Goal: Task Accomplishment & Management: Manage account settings

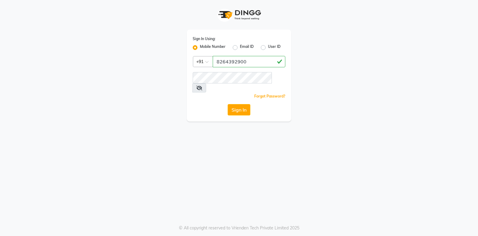
type input "8264392900"
click at [232, 104] on button "Sign In" at bounding box center [239, 109] width 23 height 11
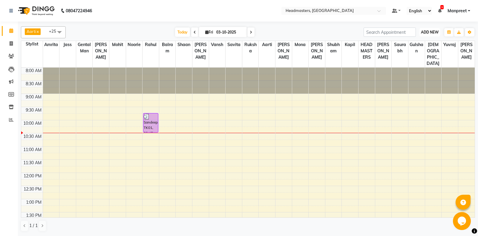
click at [430, 30] on span "ADD NEW" at bounding box center [430, 32] width 18 height 4
click at [413, 49] on link "Add Invoice" at bounding box center [416, 52] width 47 height 8
select select "service"
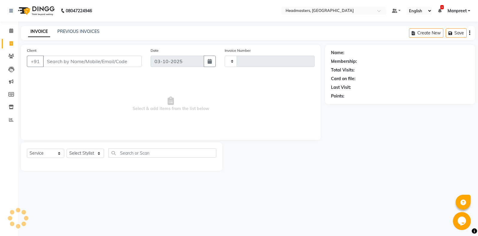
type input "6996"
select select "7130"
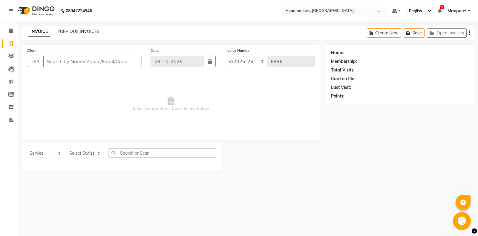
click at [91, 58] on input "Client" at bounding box center [92, 61] width 99 height 11
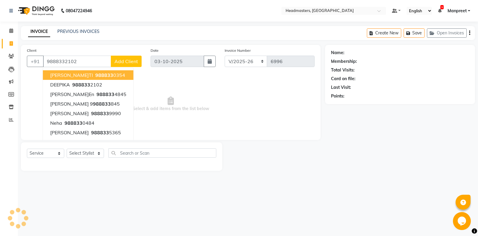
type input "9888332102"
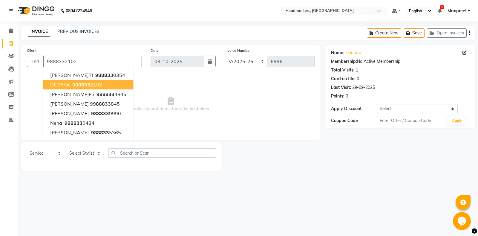
click at [91, 84] on ngb-highlight "988833 2102" at bounding box center [86, 85] width 31 height 6
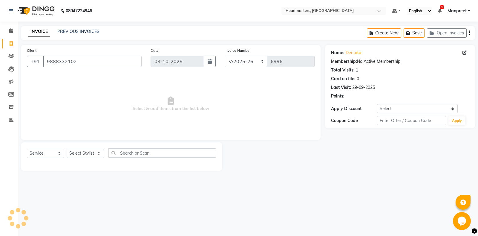
click at [41, 160] on div "Select Service Product Membership Package Voucher Prepaid Gift Card Select Styl…" at bounding box center [121, 155] width 189 height 14
select select "product"
click option "Product" at bounding box center [0, 0] width 0 height 0
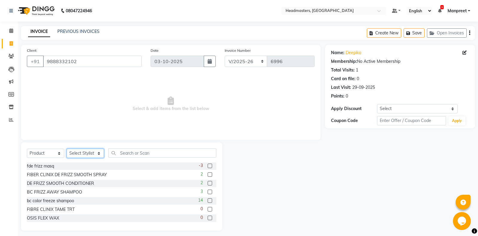
click at [67, 149] on select "Select Stylist [PERSON_NAME] Amrita - Front Desk [PERSON_NAME] Gental Man Gulsh…" at bounding box center [85, 153] width 37 height 9
select select "60721"
click option "[PERSON_NAME]" at bounding box center [0, 0] width 0 height 0
click at [142, 152] on input "text" at bounding box center [162, 152] width 108 height 9
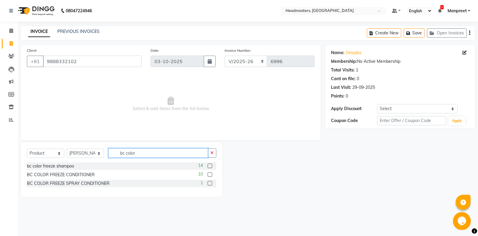
type input "bc color"
click at [211, 166] on label at bounding box center [210, 165] width 4 height 4
click at [211, 166] on input "checkbox" at bounding box center [210, 166] width 4 height 4
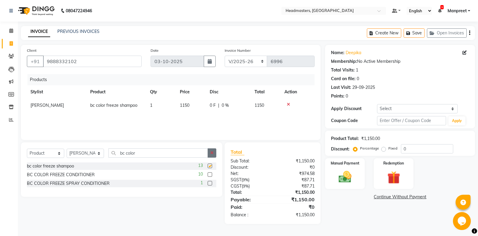
checkbox input "false"
click at [215, 154] on button "button" at bounding box center [212, 152] width 9 height 9
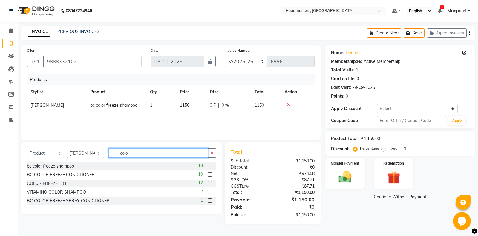
type input "colo"
click at [209, 183] on label at bounding box center [210, 183] width 4 height 4
click at [209, 183] on input "checkbox" at bounding box center [210, 183] width 4 height 4
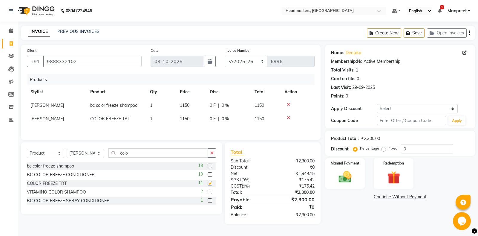
checkbox input "false"
drag, startPoint x: 350, startPoint y: 168, endPoint x: 339, endPoint y: 171, distance: 11.4
click at [344, 170] on div "Manual Payment" at bounding box center [345, 173] width 41 height 32
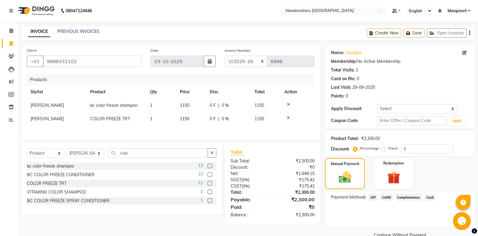
click at [431, 196] on span "Cash" at bounding box center [430, 197] width 11 height 7
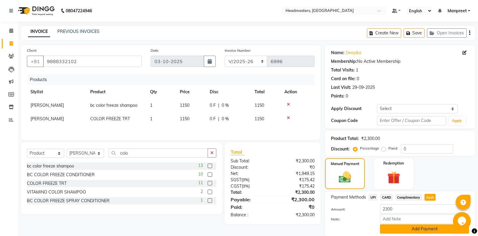
click at [412, 233] on button "Add Payment" at bounding box center [424, 228] width 89 height 9
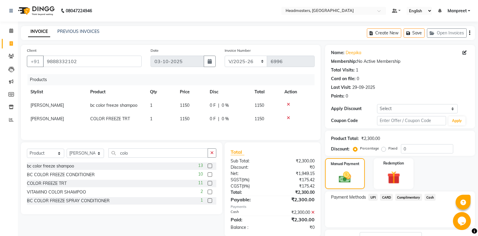
scroll to position [37, 0]
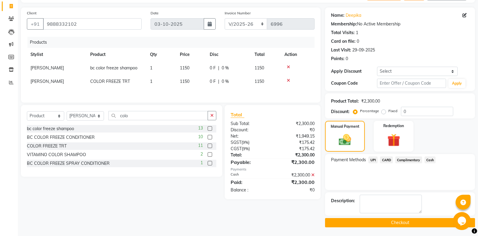
click at [372, 225] on button "Checkout" at bounding box center [400, 222] width 150 height 9
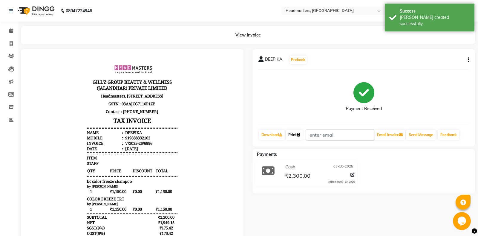
click at [300, 136] on icon at bounding box center [299, 135] width 4 height 4
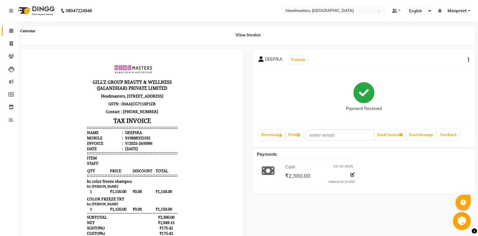
click at [10, 32] on icon at bounding box center [11, 30] width 4 height 4
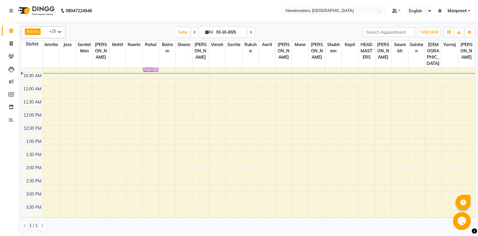
scroll to position [94, 0]
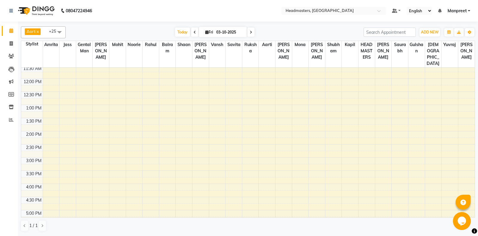
click at [70, 114] on div "8:00 AM 8:30 AM 9:00 AM 9:30 AM 10:00 AM 10:30 AM 11:00 AM 11:30 AM 12:00 PM 12…" at bounding box center [248, 157] width 454 height 368
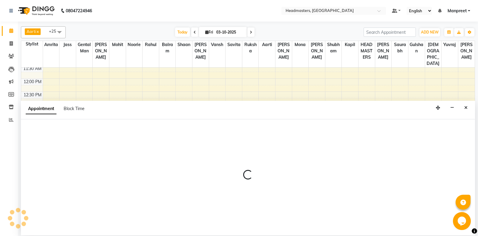
select select "60714"
select select "795"
select select "tentative"
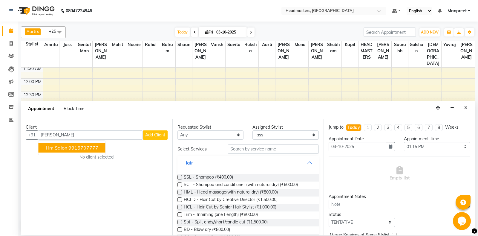
click at [79, 147] on ngb-highlight "9915707777" at bounding box center [83, 148] width 30 height 6
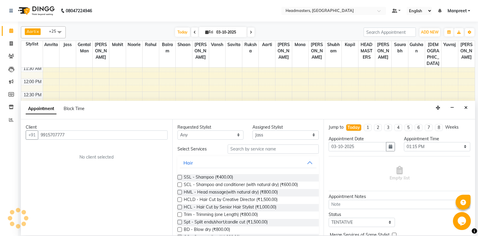
type input "9915707777"
click at [177, 130] on select "Any [PERSON_NAME] Amrita [PERSON_NAME] Gental Man Gulshan HEADMASTERS [PERSON_N…" at bounding box center [210, 134] width 66 height 9
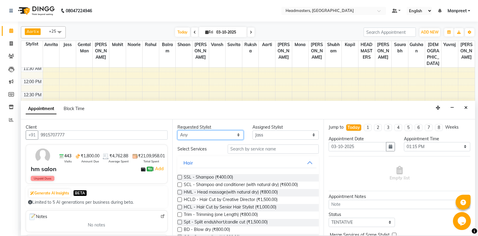
select select "60714"
click option "Jass" at bounding box center [0, 0] width 0 height 0
click at [253, 149] on input "text" at bounding box center [273, 148] width 91 height 9
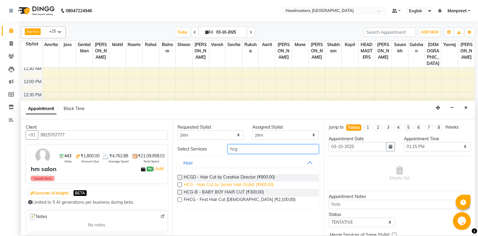
type input "hcg"
click at [252, 183] on span "HCG - Hair Cut by Senior Hair Stylist (₹600.00)" at bounding box center [229, 184] width 90 height 7
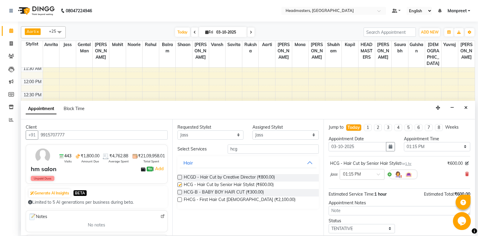
checkbox input "false"
click at [404, 142] on select "Select 09:00 AM 09:15 AM 09:30 AM 09:45 AM 10:00 AM 10:15 AM 10:30 AM 10:45 AM …" at bounding box center [437, 146] width 66 height 9
select select "600"
click option "10:00 AM" at bounding box center [0, 0] width 0 height 0
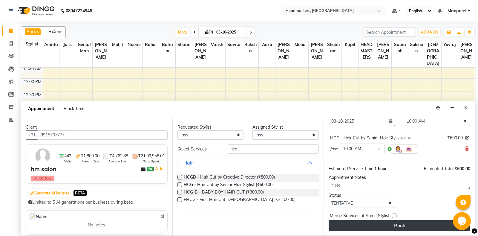
click at [376, 221] on button "Book" at bounding box center [400, 225] width 142 height 11
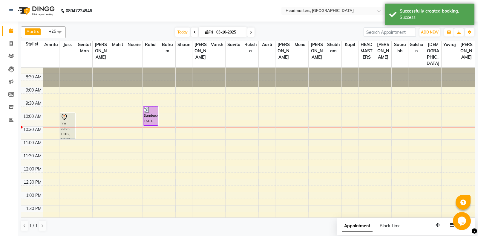
scroll to position [0, 0]
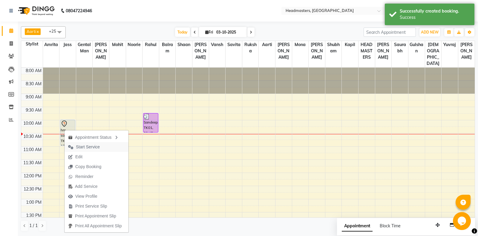
click at [92, 145] on span "Start Service" at bounding box center [88, 147] width 24 height 6
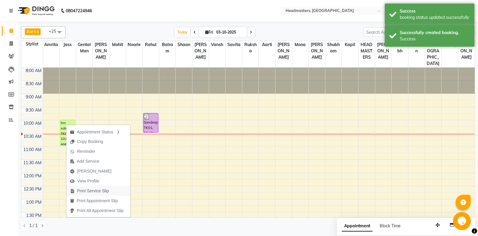
click at [99, 192] on span "Print Service Slip" at bounding box center [93, 191] width 32 height 6
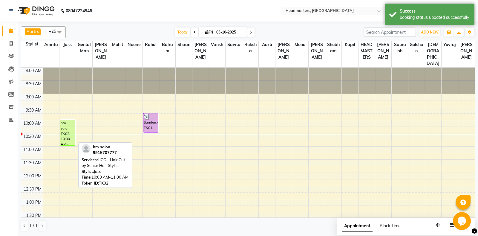
click at [64, 139] on div "hm salon, TK02, 10:00 AM-11:00 AM, HCG - Hair Cut by Senior Hair Stylist" at bounding box center [67, 132] width 15 height 25
select select "1"
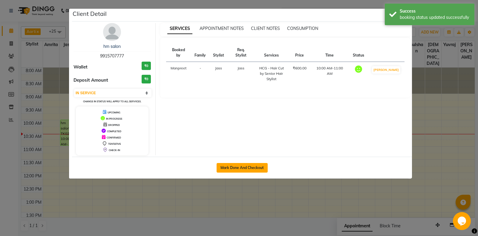
click at [236, 164] on button "Mark Done And Checkout" at bounding box center [242, 168] width 51 height 10
select select "service"
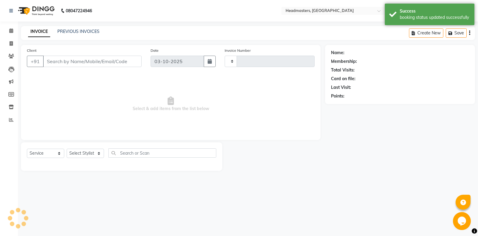
type input "6997"
select select "7130"
type input "9915707777"
select select "60714"
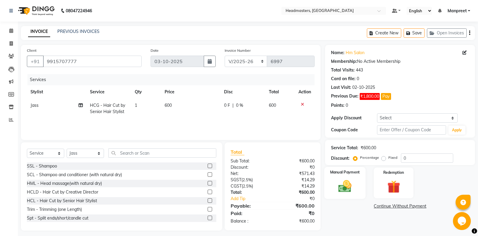
click at [353, 184] on img at bounding box center [345, 185] width 22 height 15
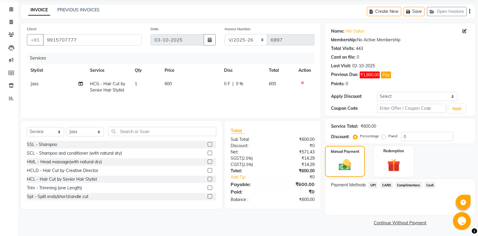
click at [429, 186] on span "Cash" at bounding box center [430, 184] width 11 height 7
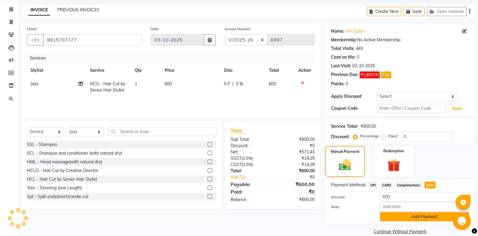
click at [421, 221] on button "Add Payment" at bounding box center [424, 216] width 89 height 9
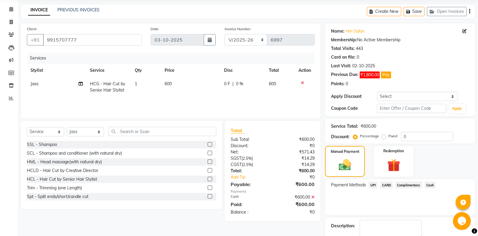
scroll to position [46, 0]
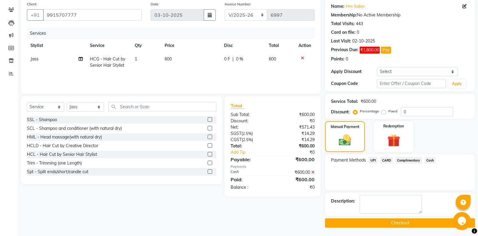
click at [386, 226] on button "Checkout" at bounding box center [400, 222] width 150 height 9
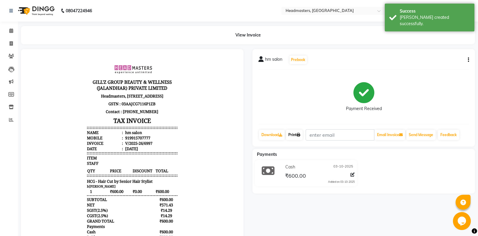
click at [296, 135] on link "Print" at bounding box center [294, 135] width 17 height 10
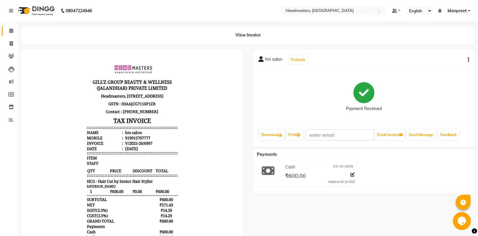
click at [11, 30] on icon at bounding box center [11, 30] width 4 height 4
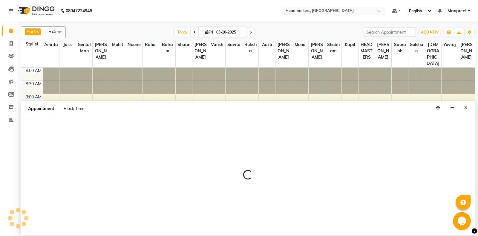
select select "60730"
select select "tentative"
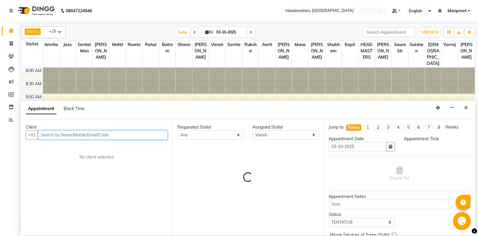
select select "675"
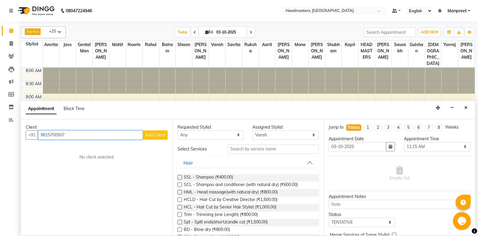
type input "9815700507"
click at [154, 136] on span "Add Client" at bounding box center [155, 134] width 20 height 5
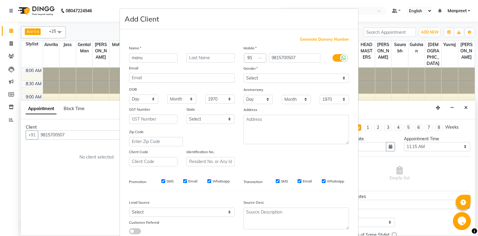
type input "manu"
click at [244, 74] on select "Select [DEMOGRAPHIC_DATA] [DEMOGRAPHIC_DATA] Other Prefer Not To Say" at bounding box center [296, 78] width 105 height 9
select select "[DEMOGRAPHIC_DATA]"
click option "[DEMOGRAPHIC_DATA]" at bounding box center [0, 0] width 0 height 0
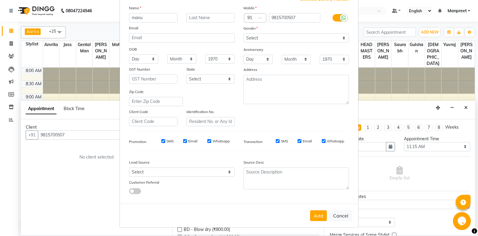
click at [316, 210] on div "Add Cancel" at bounding box center [239, 215] width 238 height 24
drag, startPoint x: 319, startPoint y: 218, endPoint x: 318, endPoint y: 222, distance: 4.6
click at [319, 219] on button "Add" at bounding box center [318, 215] width 17 height 11
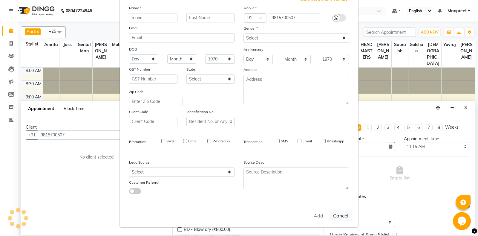
select select
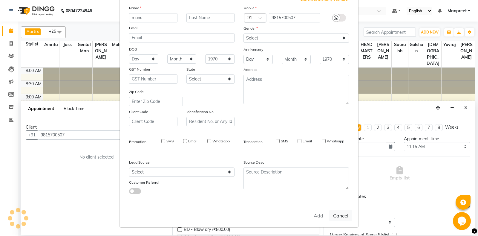
select select
checkbox input "false"
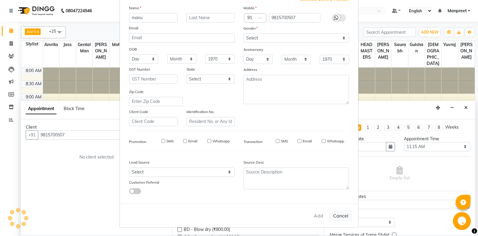
checkbox input "false"
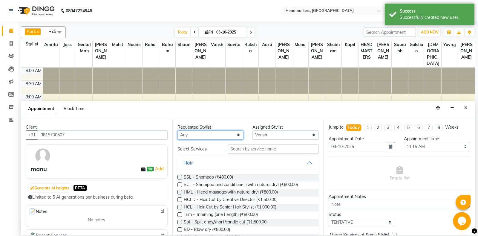
click at [177, 130] on select "Any [PERSON_NAME] Amrita [PERSON_NAME] Gental Man Gulshan HEADMASTERS [PERSON_N…" at bounding box center [210, 134] width 66 height 9
select select "60717"
click option "Gental Man" at bounding box center [0, 0] width 0 height 0
select select "60717"
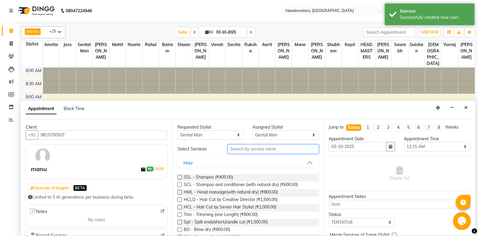
click at [267, 149] on input "text" at bounding box center [273, 148] width 91 height 9
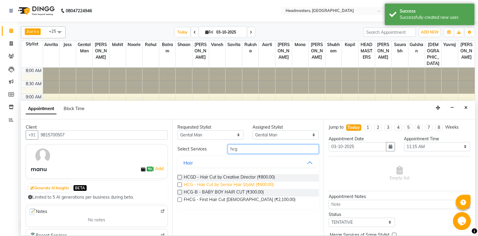
type input "hcg"
click at [257, 186] on span "HCG - Hair Cut by Senior Hair Stylist (₹600.00)" at bounding box center [229, 184] width 90 height 7
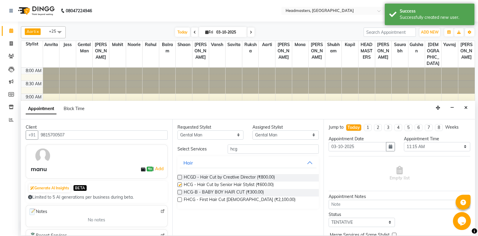
checkbox input "false"
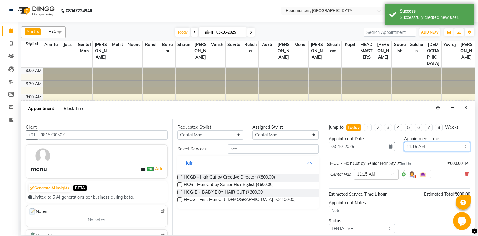
click at [404, 142] on select "Select 09:00 AM 09:15 AM 09:30 AM 09:45 AM 10:00 AM 10:15 AM 10:30 AM 10:45 AM …" at bounding box center [437, 146] width 66 height 9
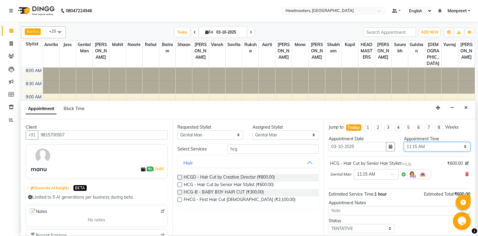
select select "660"
click option "11:00 AM" at bounding box center [0, 0] width 0 height 0
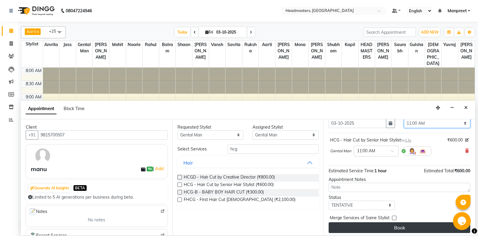
scroll to position [25, 0]
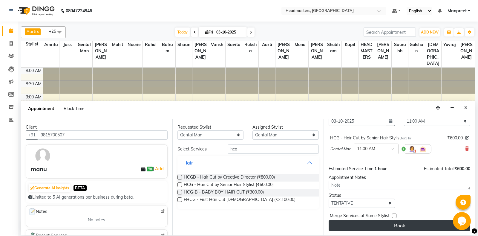
click at [406, 226] on button "Book" at bounding box center [400, 225] width 142 height 11
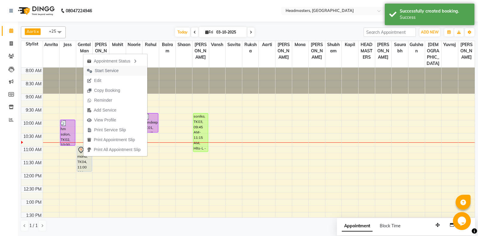
click at [119, 69] on span "Start Service" at bounding box center [102, 71] width 39 height 10
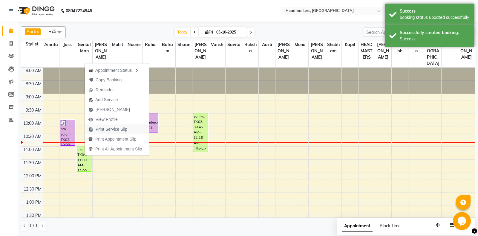
click at [105, 127] on span "Print Service Slip" at bounding box center [112, 129] width 32 height 6
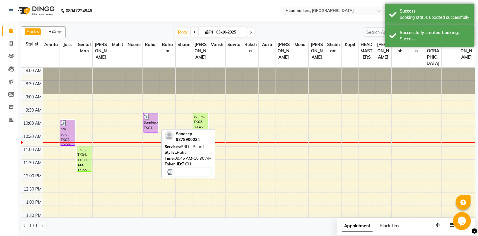
click at [151, 128] on div "Sandeep, TK01, 09:45 AM-10:30 AM, BRD [PERSON_NAME]rd" at bounding box center [150, 122] width 15 height 19
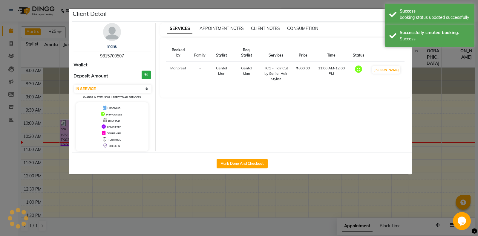
select select "3"
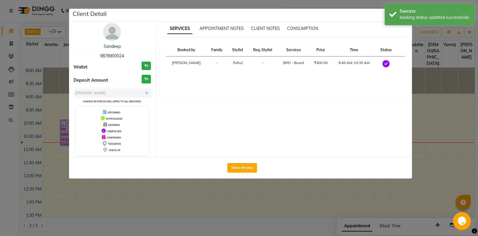
click at [153, 204] on ngb-modal-window "Client Detail Sandeep 9878900024 Wallet ₹0 Deposit Amount ₹0 Selec[PERSON_NAME]…" at bounding box center [239, 118] width 478 height 236
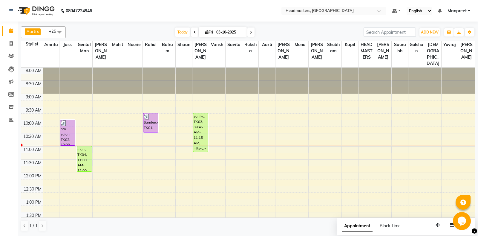
click at [192, 32] on span at bounding box center [194, 31] width 7 height 9
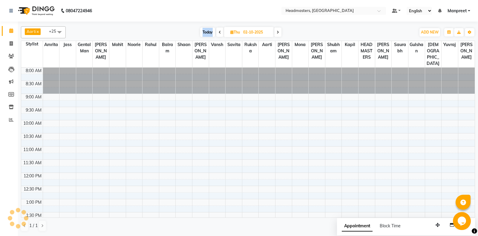
scroll to position [79, 0]
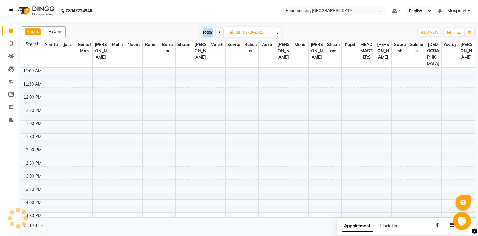
click at [192, 32] on div "Today Thu 02-10-2025" at bounding box center [241, 32] width 344 height 9
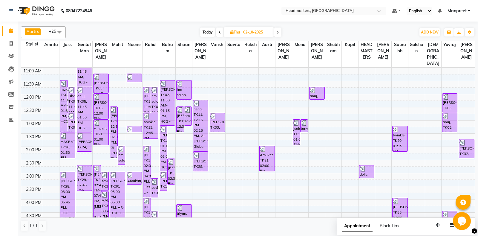
click at [221, 33] on span at bounding box center [219, 31] width 7 height 9
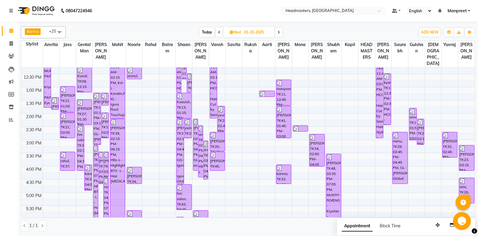
scroll to position [141, 0]
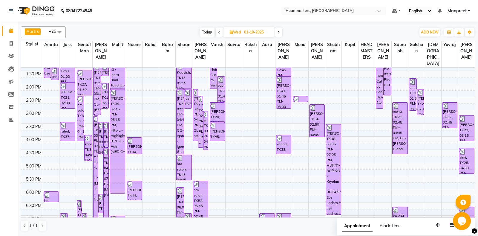
click at [279, 30] on icon at bounding box center [279, 32] width 2 height 4
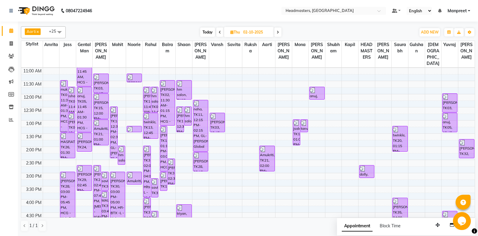
click at [279, 30] on icon at bounding box center [278, 32] width 2 height 4
type input "03-10-2025"
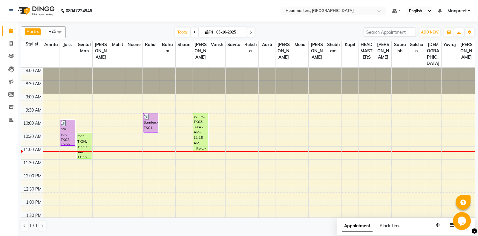
scroll to position [31, 0]
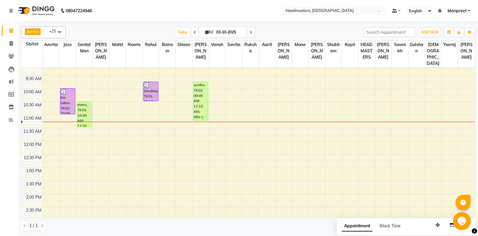
click at [177, 140] on div "8:00 AM 8:30 AM 9:00 AM 9:30 AM 10:00 AM 10:30 AM 11:00 AM 11:30 AM 12:00 PM 12…" at bounding box center [248, 220] width 454 height 368
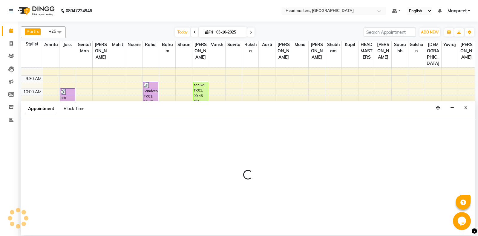
select select "60727"
select select "tentative"
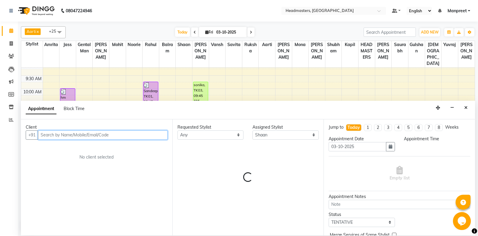
select select "705"
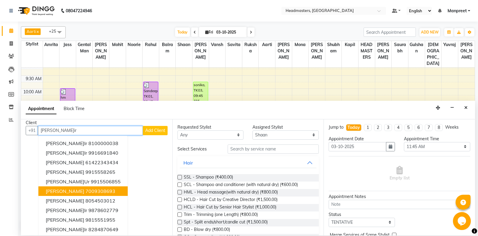
scroll to position [6, 0]
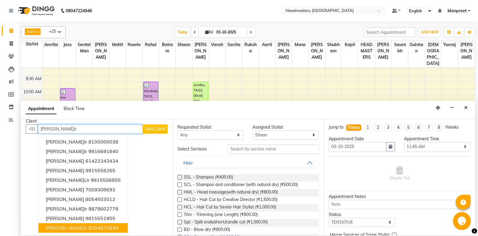
click at [88, 229] on ngb-highlight "8284870649" at bounding box center [103, 228] width 30 height 6
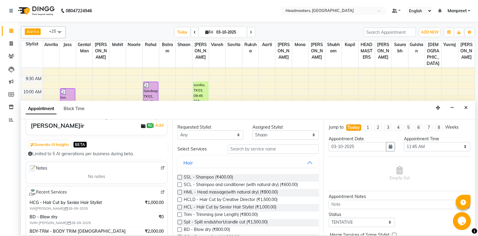
scroll to position [63, 0]
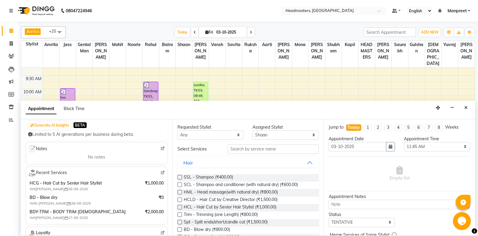
type input "8284870649"
click at [177, 130] on select "Any [PERSON_NAME] Amrita [PERSON_NAME] Gental Man Gulshan HEADMASTERS [PERSON_N…" at bounding box center [210, 134] width 66 height 9
select select "60725"
click option "Rahul" at bounding box center [0, 0] width 0 height 0
select select "60725"
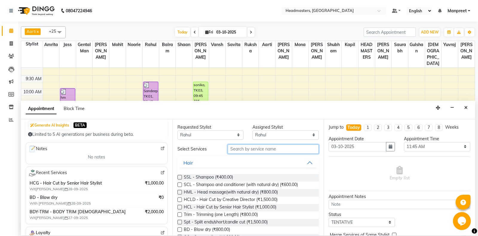
click at [267, 151] on input "text" at bounding box center [273, 148] width 91 height 9
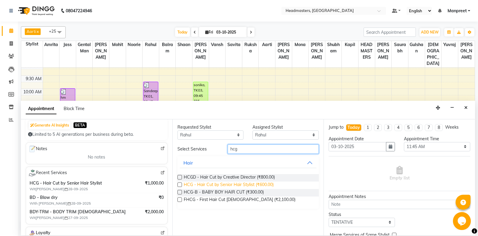
type input "hcg"
click at [257, 187] on span "HCG - Hair Cut by Senior Hair Stylist (₹600.00)" at bounding box center [229, 184] width 90 height 7
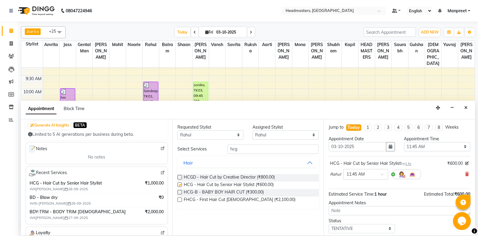
checkbox input "false"
click at [404, 142] on select "Select 09:00 AM 09:15 AM 09:30 AM 09:45 AM 10:00 AM 10:15 AM 10:30 AM 10:45 AM …" at bounding box center [437, 146] width 66 height 9
select select "675"
click option "11:15 AM" at bounding box center [0, 0] width 0 height 0
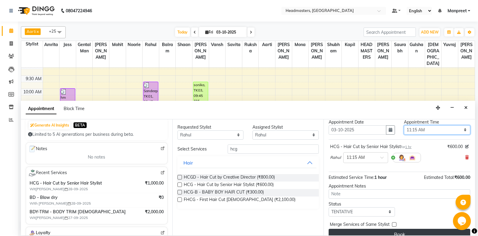
scroll to position [25, 0]
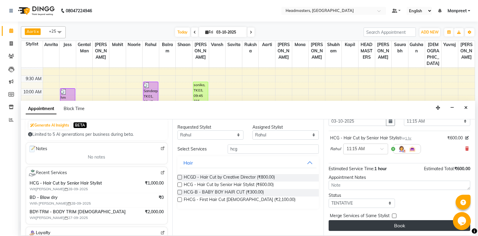
click at [389, 223] on button "Book" at bounding box center [400, 225] width 142 height 11
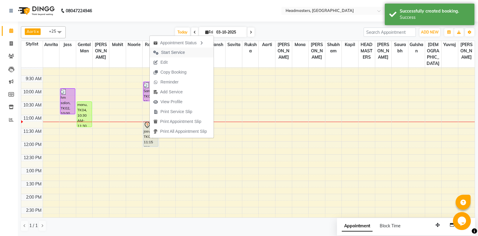
click at [181, 54] on span "Start Service" at bounding box center [173, 52] width 24 height 6
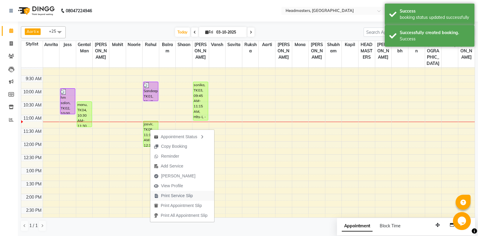
click at [198, 193] on button "Print Service Slip" at bounding box center [182, 196] width 64 height 10
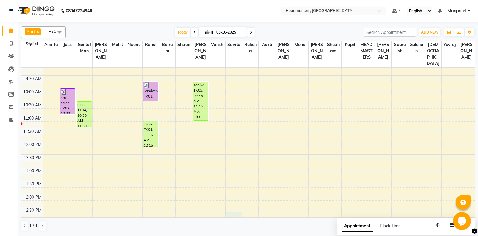
drag, startPoint x: 226, startPoint y: 217, endPoint x: 224, endPoint y: 211, distance: 6.8
click at [224, 211] on tbody "8:00 AM 8:30 AM 9:00 AM 9:30 AM 10:00 AM 10:30 AM 11:00 AM 11:30 AM 12:00 PM 12…" at bounding box center [248, 220] width 454 height 368
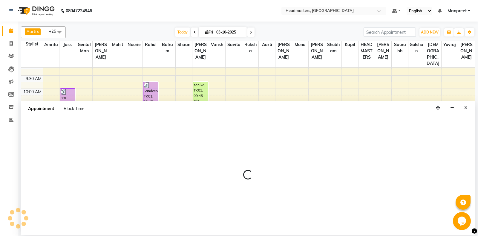
select select "60732"
select select "870"
select select "tentative"
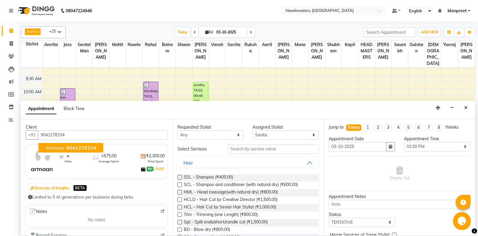
click at [88, 148] on span "9041278104" at bounding box center [81, 148] width 30 height 6
type input "9041278104"
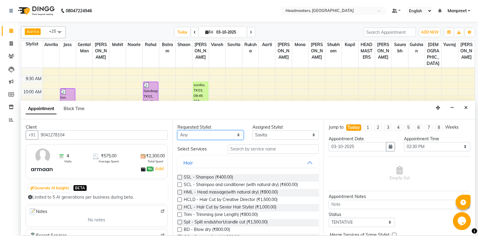
click at [177, 130] on select "Any [PERSON_NAME] Amrita [PERSON_NAME] Gental Man Gulshan HEADMASTERS [PERSON_N…" at bounding box center [210, 134] width 66 height 9
select select "60730"
click option "Vansh" at bounding box center [0, 0] width 0 height 0
select select "60730"
click at [268, 148] on input "text" at bounding box center [273, 148] width 91 height 9
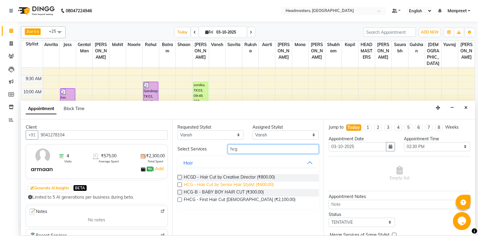
type input "hcg"
click at [248, 185] on span "HCG - Hair Cut by Senior Hair Stylist (₹600.00)" at bounding box center [229, 184] width 90 height 7
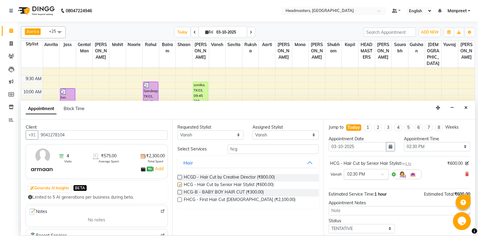
checkbox input "false"
click at [404, 142] on select "Select 09:00 AM 09:15 AM 09:30 AM 09:45 AM 10:00 AM 10:15 AM 10:30 AM 10:45 AM …" at bounding box center [437, 146] width 66 height 9
select select "690"
click option "11:30 AM" at bounding box center [0, 0] width 0 height 0
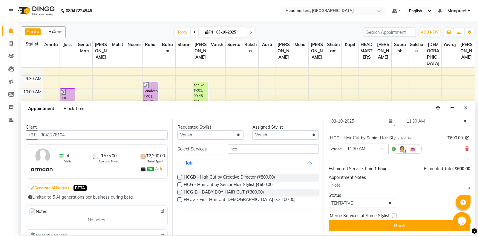
click at [382, 231] on div "Jump to [DATE] 1 2 3 4 5 6 7 8 Weeks Appointment Date [DATE] Appointment Time S…" at bounding box center [399, 177] width 151 height 116
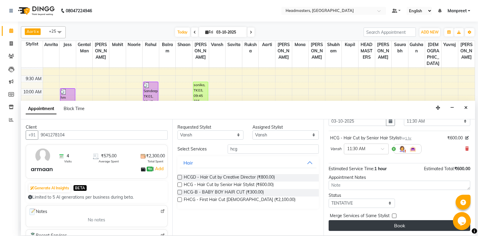
click at [385, 223] on button "Book" at bounding box center [400, 225] width 142 height 11
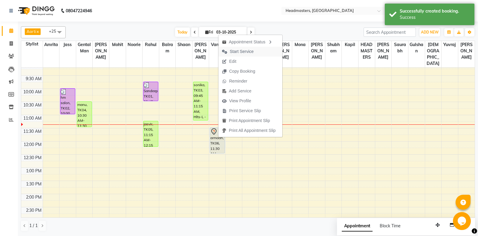
click at [261, 53] on button "Start Service" at bounding box center [250, 52] width 64 height 10
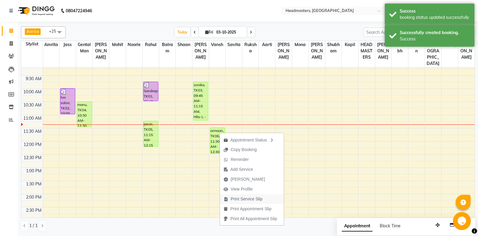
click at [243, 198] on span "Print Service Slip" at bounding box center [247, 199] width 32 height 6
